Goal: Transaction & Acquisition: Purchase product/service

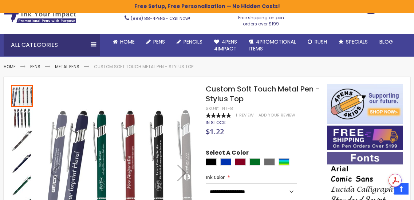
scroll to position [36, 0]
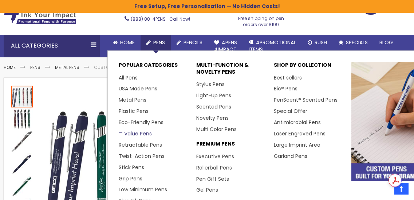
click at [130, 132] on link "Value Pens" at bounding box center [135, 133] width 33 height 7
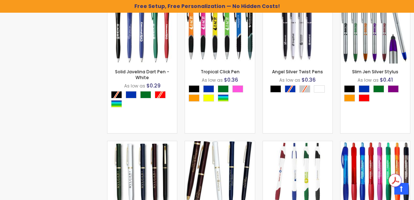
scroll to position [946, 0]
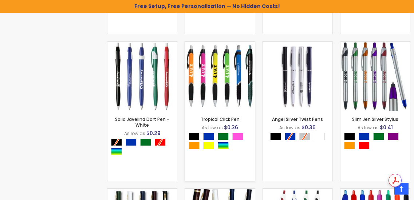
click at [212, 76] on img at bounding box center [219, 76] width 69 height 69
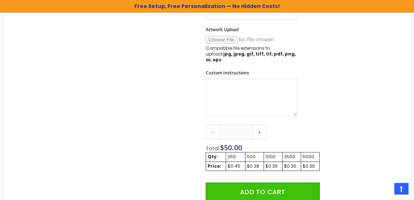
scroll to position [364, 0]
click at [212, 127] on link "-" at bounding box center [213, 132] width 15 height 15
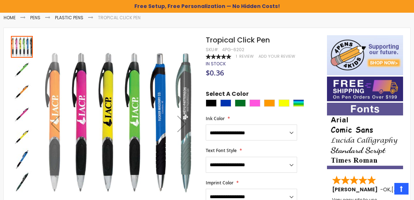
scroll to position [73, 0]
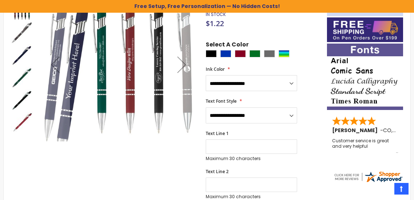
scroll to position [73, 0]
